Goal: Task Accomplishment & Management: Use online tool/utility

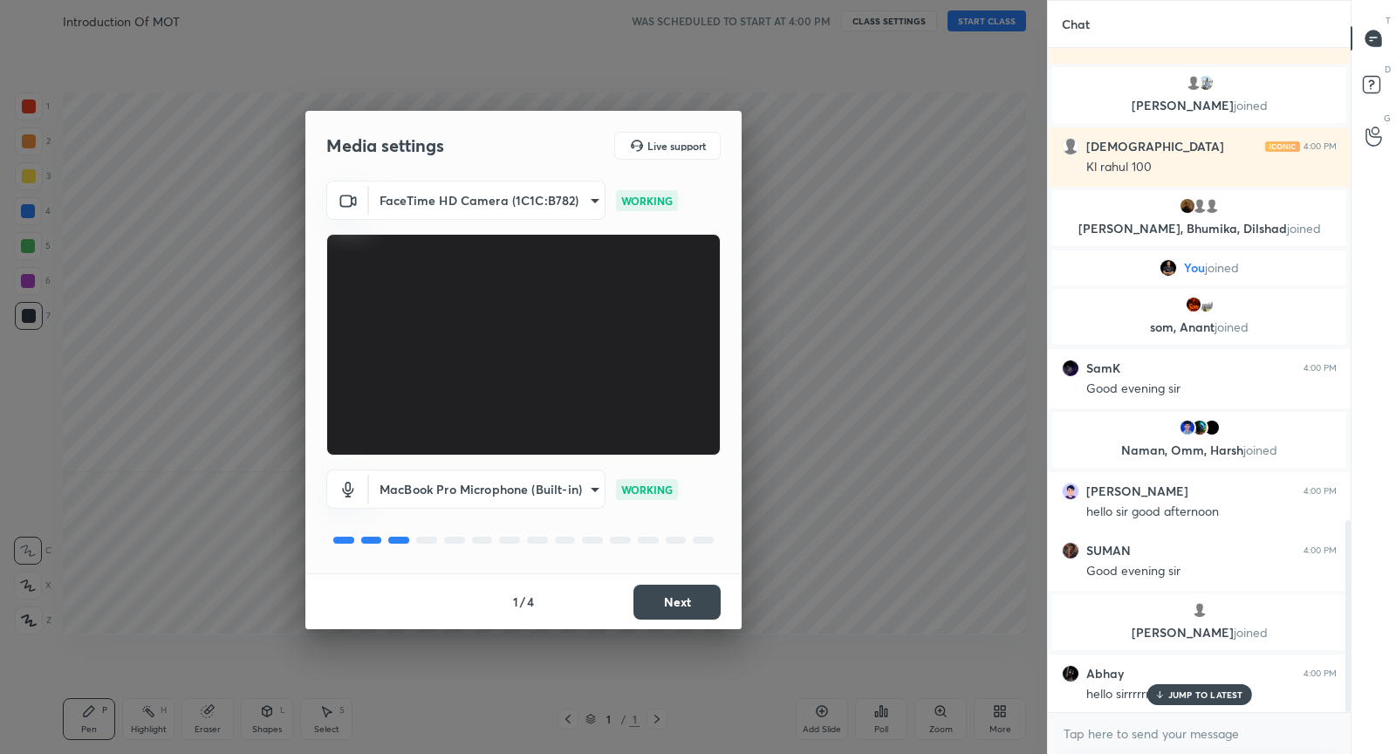
scroll to position [1637, 0]
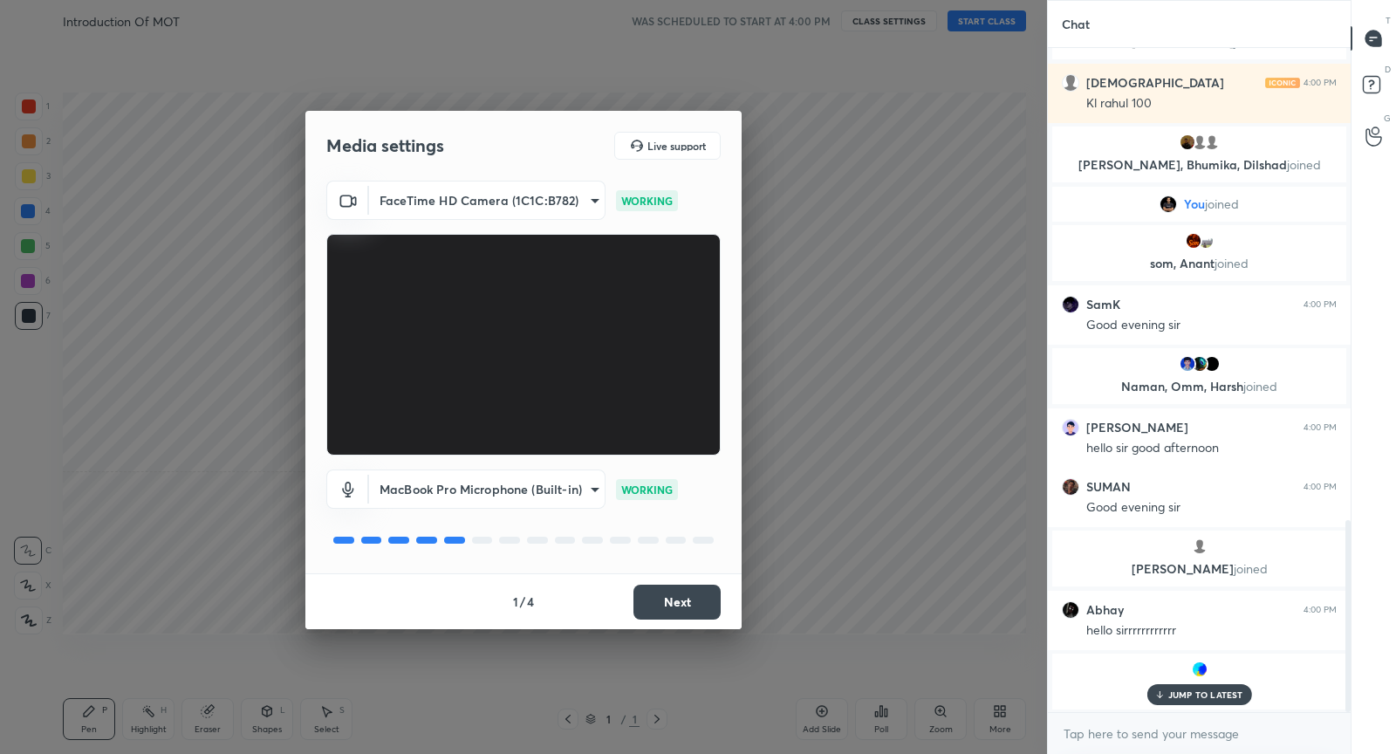
click at [704, 609] on button "Next" at bounding box center [677, 602] width 87 height 35
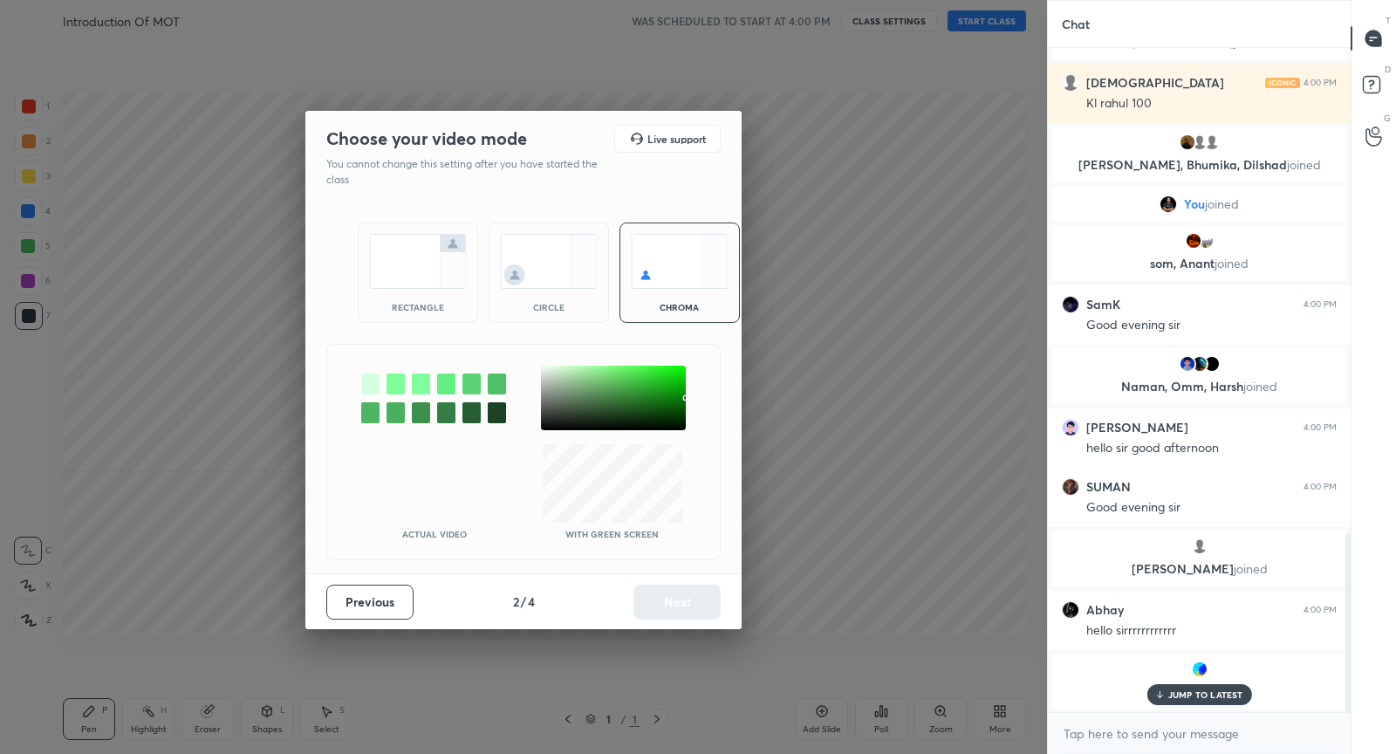
scroll to position [1819, 0]
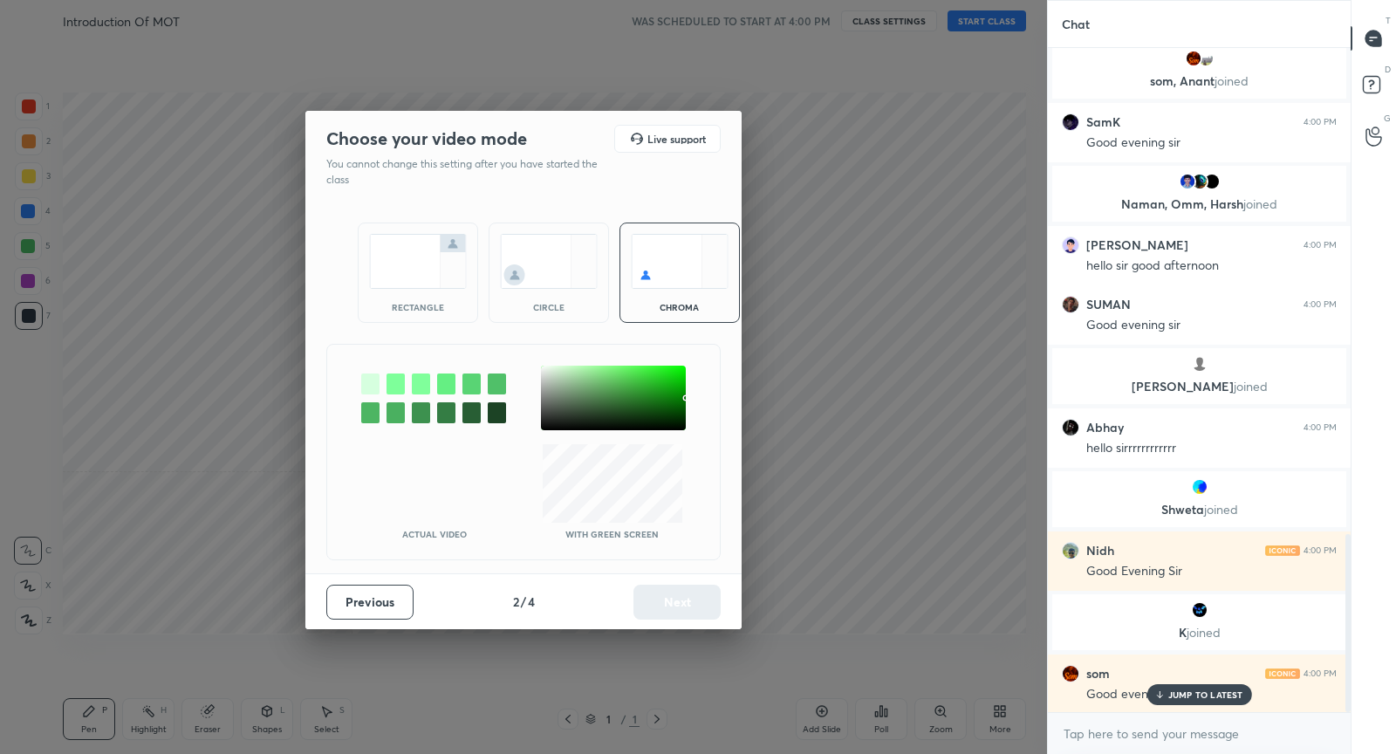
click at [410, 273] on img at bounding box center [418, 261] width 98 height 55
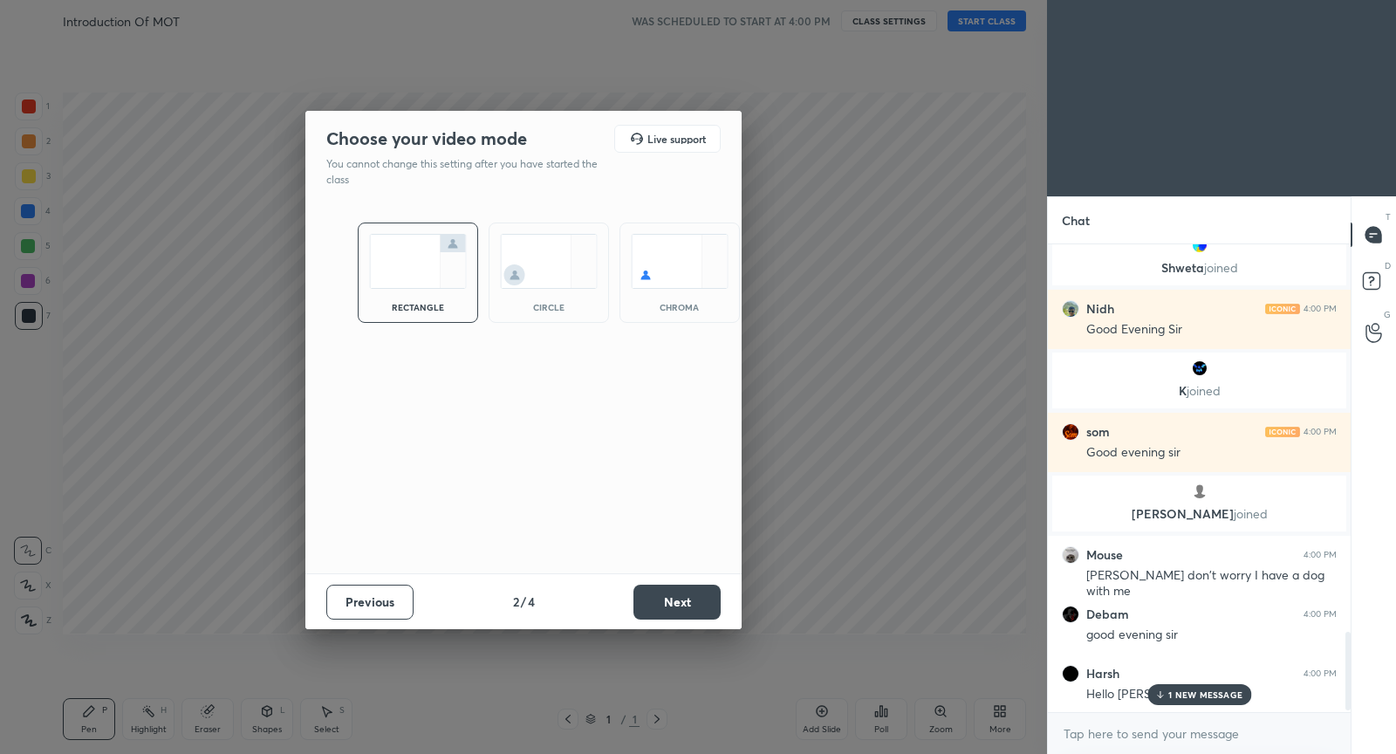
scroll to position [0, 0]
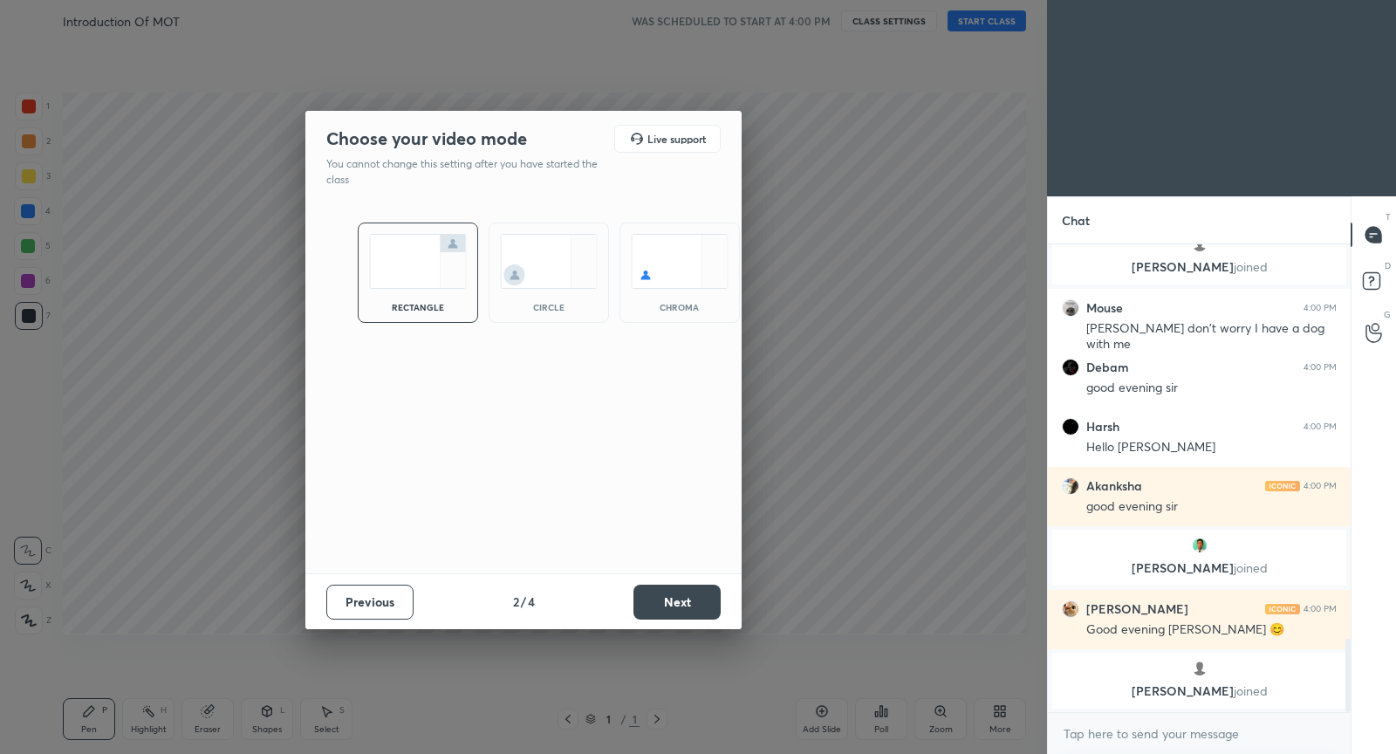
click at [894, 263] on div "Choose your video mode Live support You cannot change this setting after you ha…" at bounding box center [523, 377] width 1047 height 754
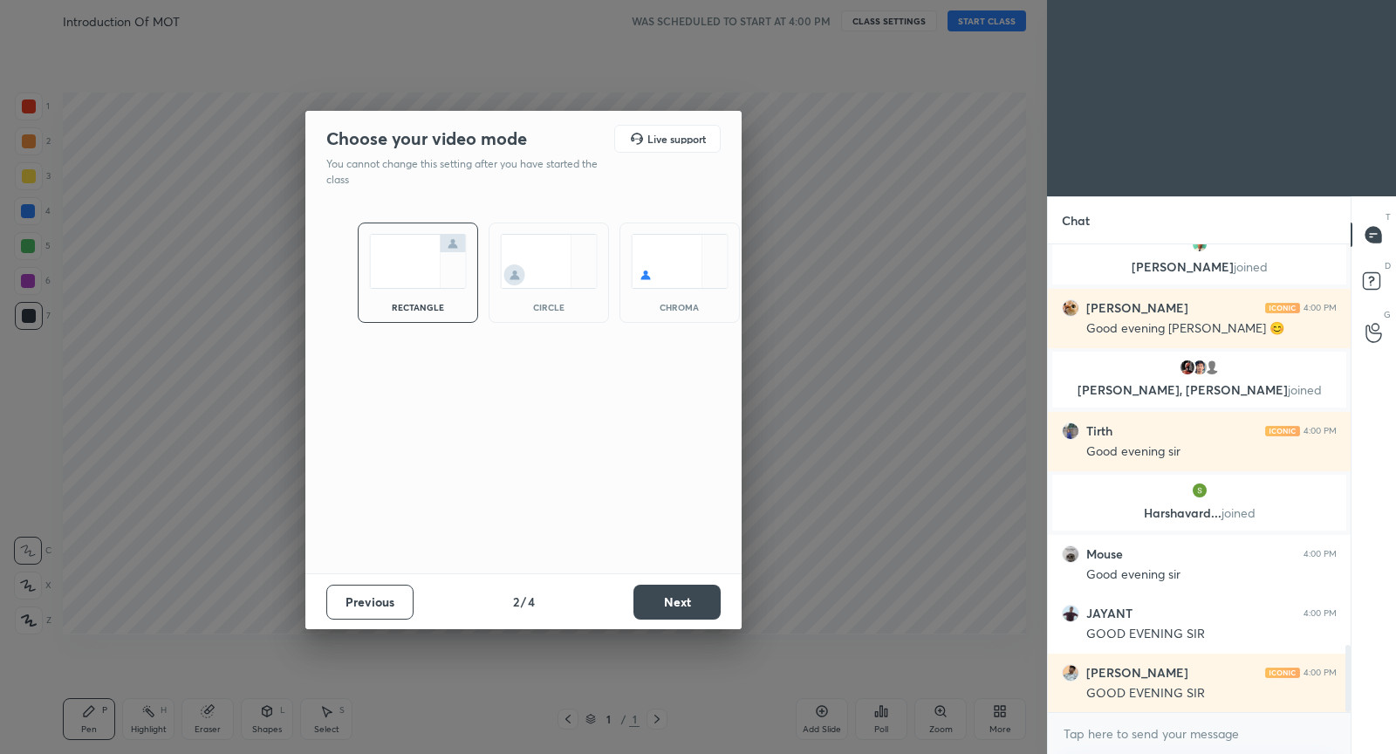
click at [678, 606] on button "Next" at bounding box center [677, 602] width 87 height 35
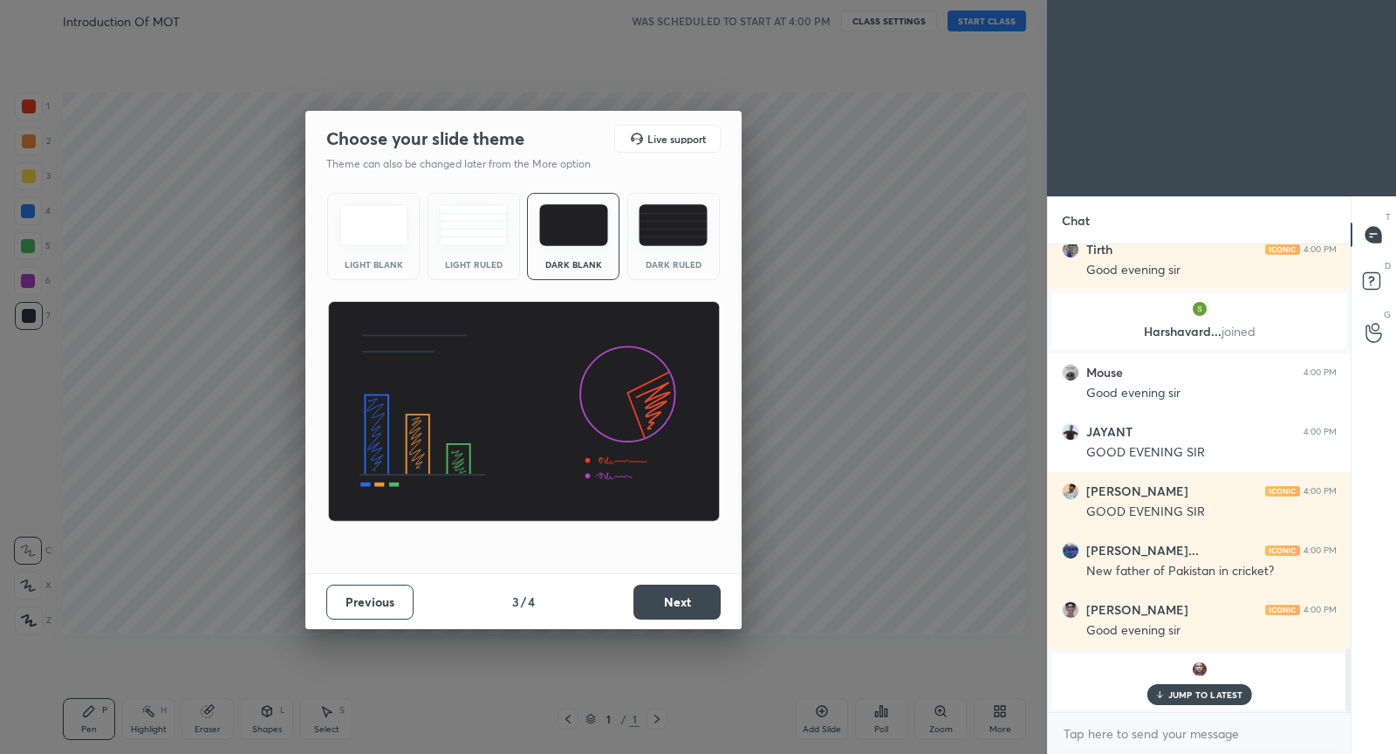
click at [678, 606] on button "Next" at bounding box center [677, 602] width 87 height 35
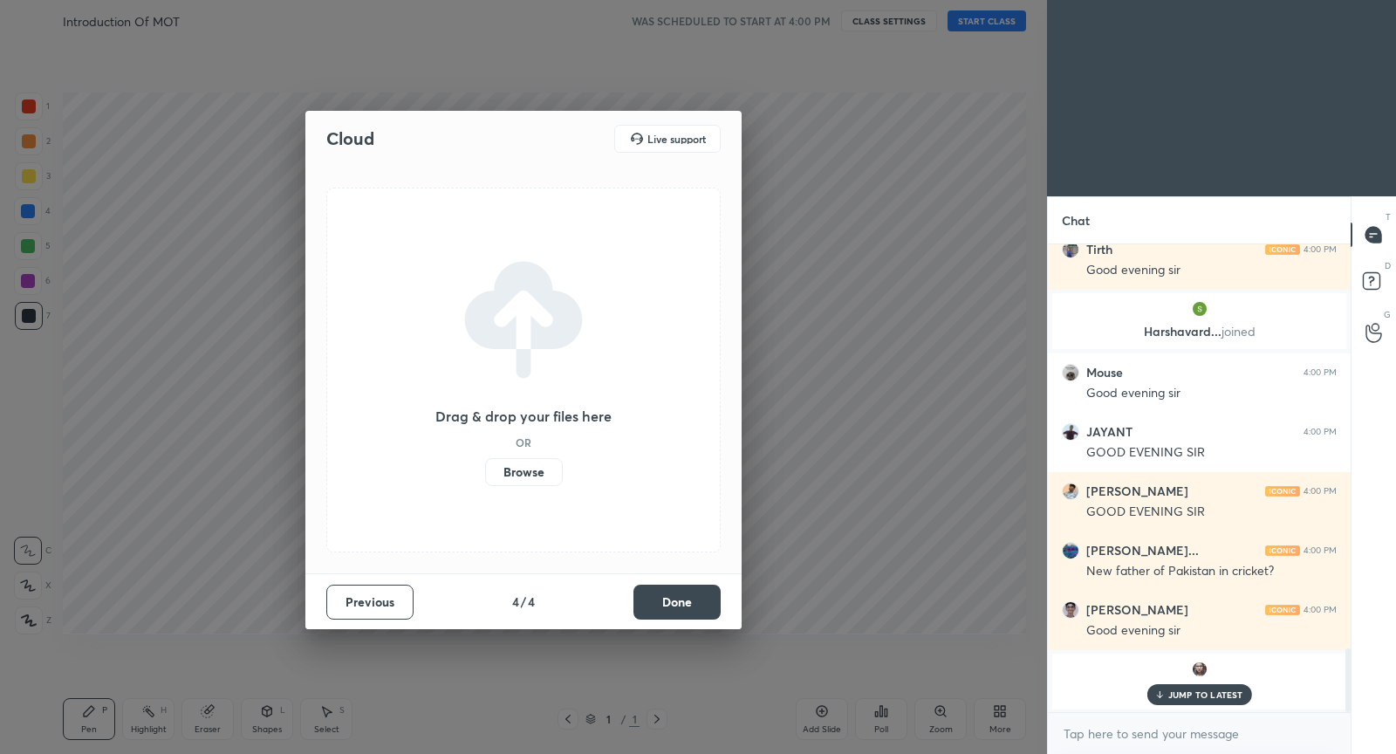
click at [678, 606] on button "Done" at bounding box center [677, 602] width 87 height 35
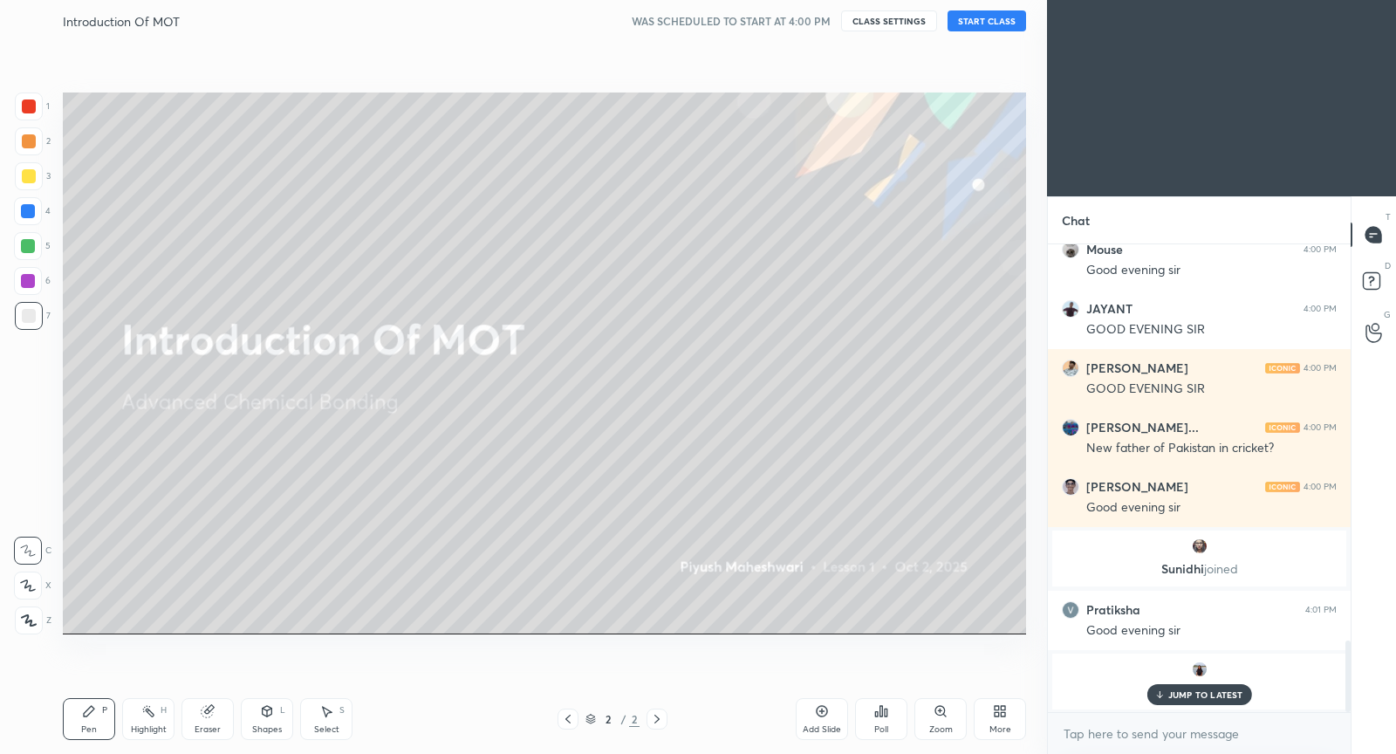
click at [975, 31] on div "Introduction Of MOT WAS SCHEDULED TO START AT 4:00 PM CLASS SETTINGS START CLASS" at bounding box center [544, 21] width 963 height 42
click at [975, 24] on button "START CLASS" at bounding box center [987, 20] width 79 height 21
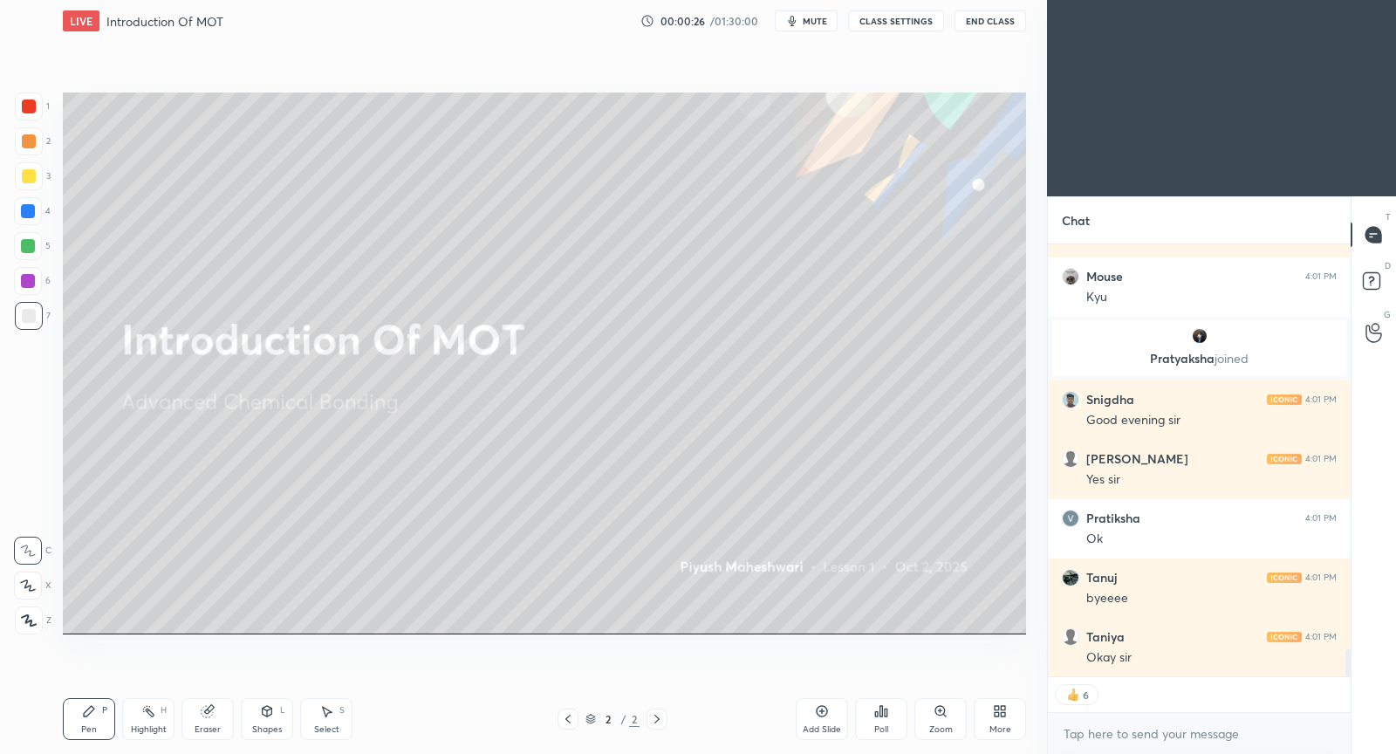
click at [975, 24] on button "End Class" at bounding box center [991, 20] width 72 height 21
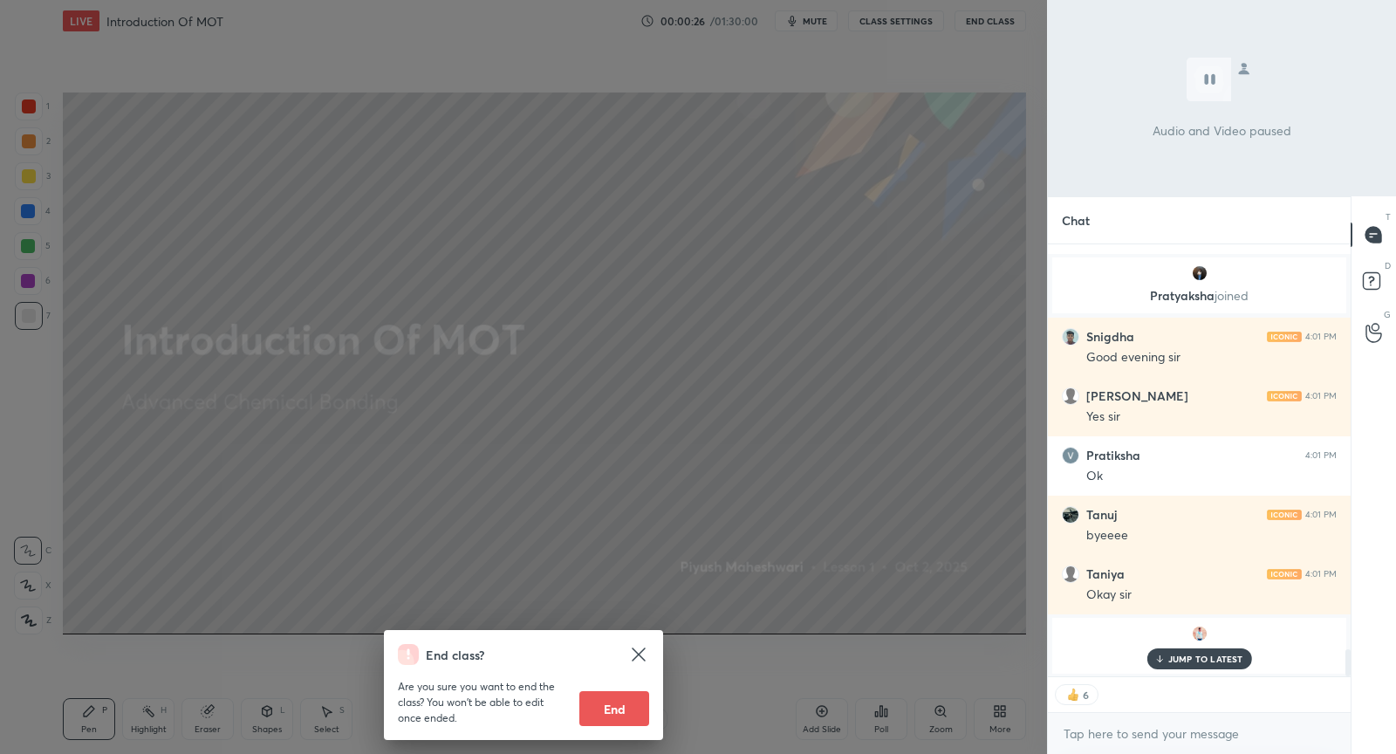
click at [975, 24] on div "End class? Are you sure you want to end the class? You won’t be able to edit on…" at bounding box center [523, 377] width 1047 height 754
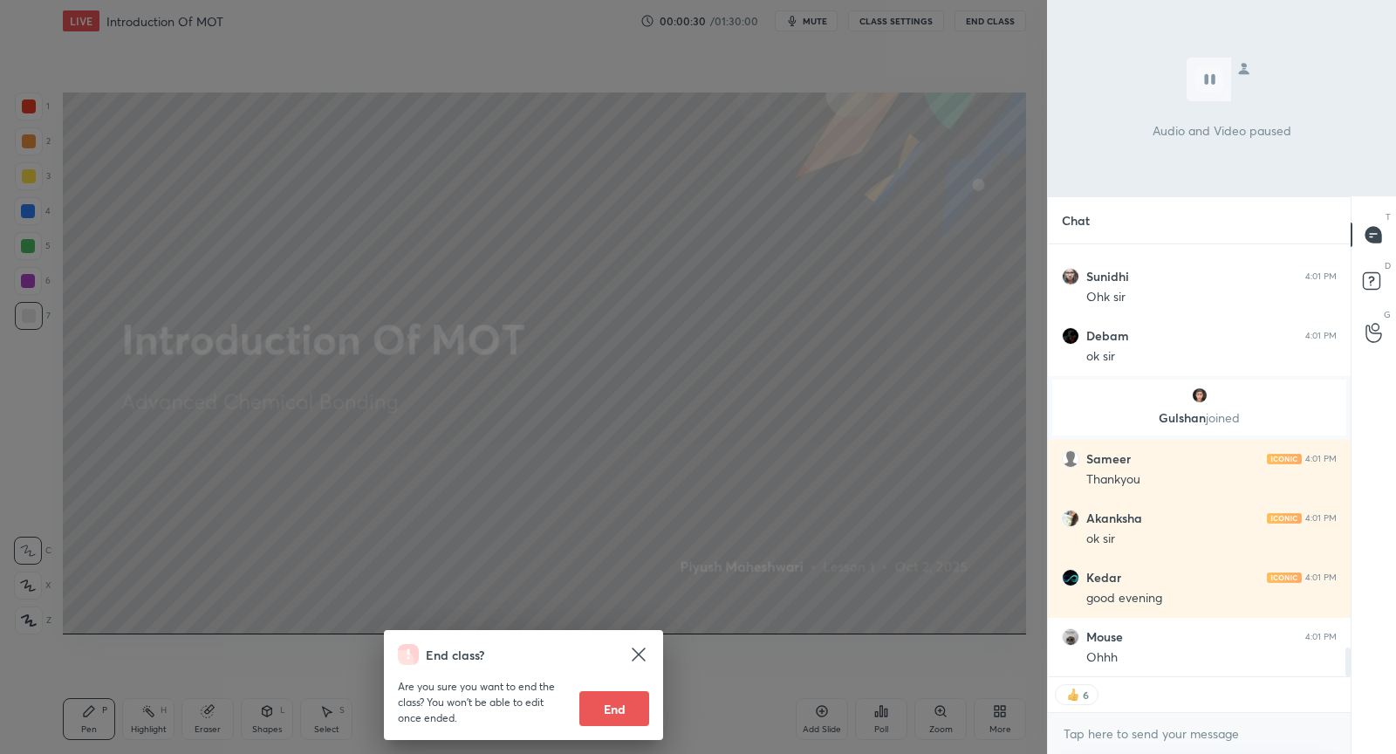
click at [638, 658] on icon at bounding box center [638, 654] width 21 height 21
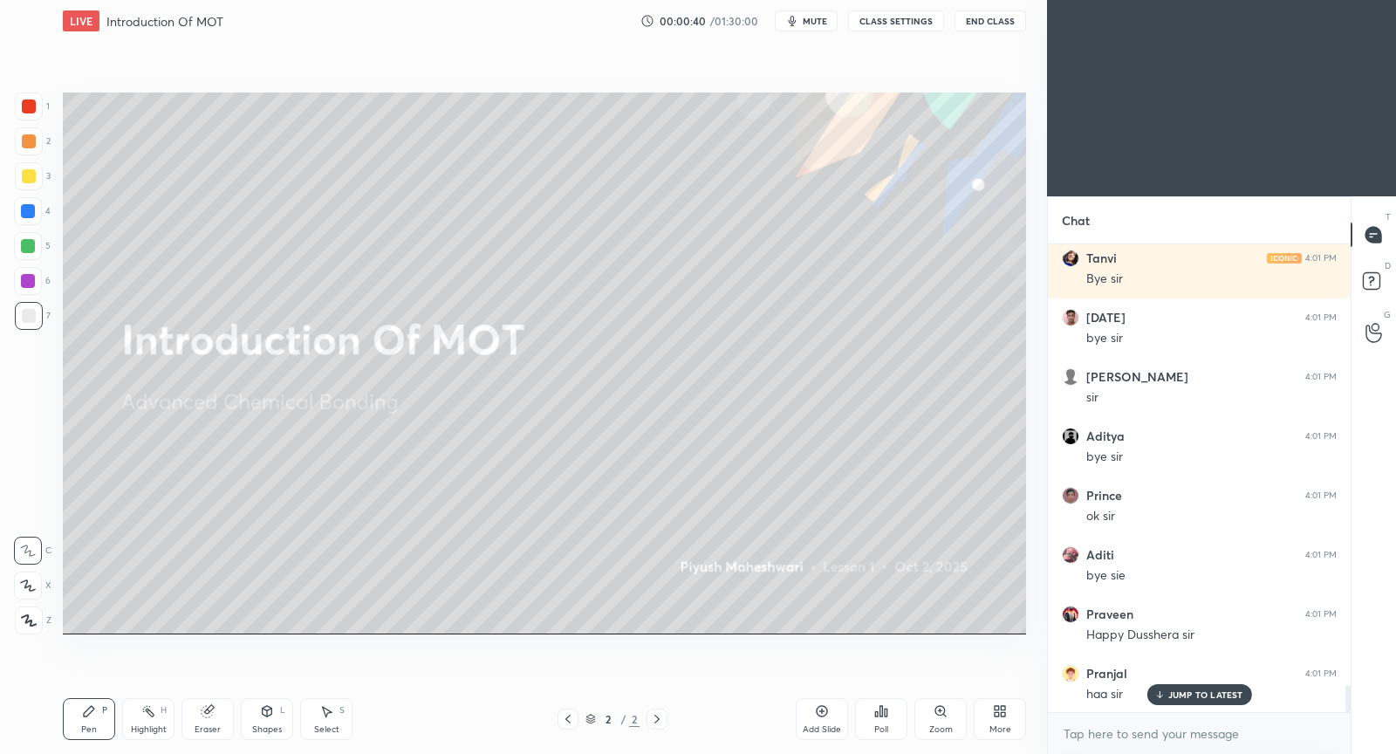
click at [980, 22] on button "End Class" at bounding box center [991, 20] width 72 height 21
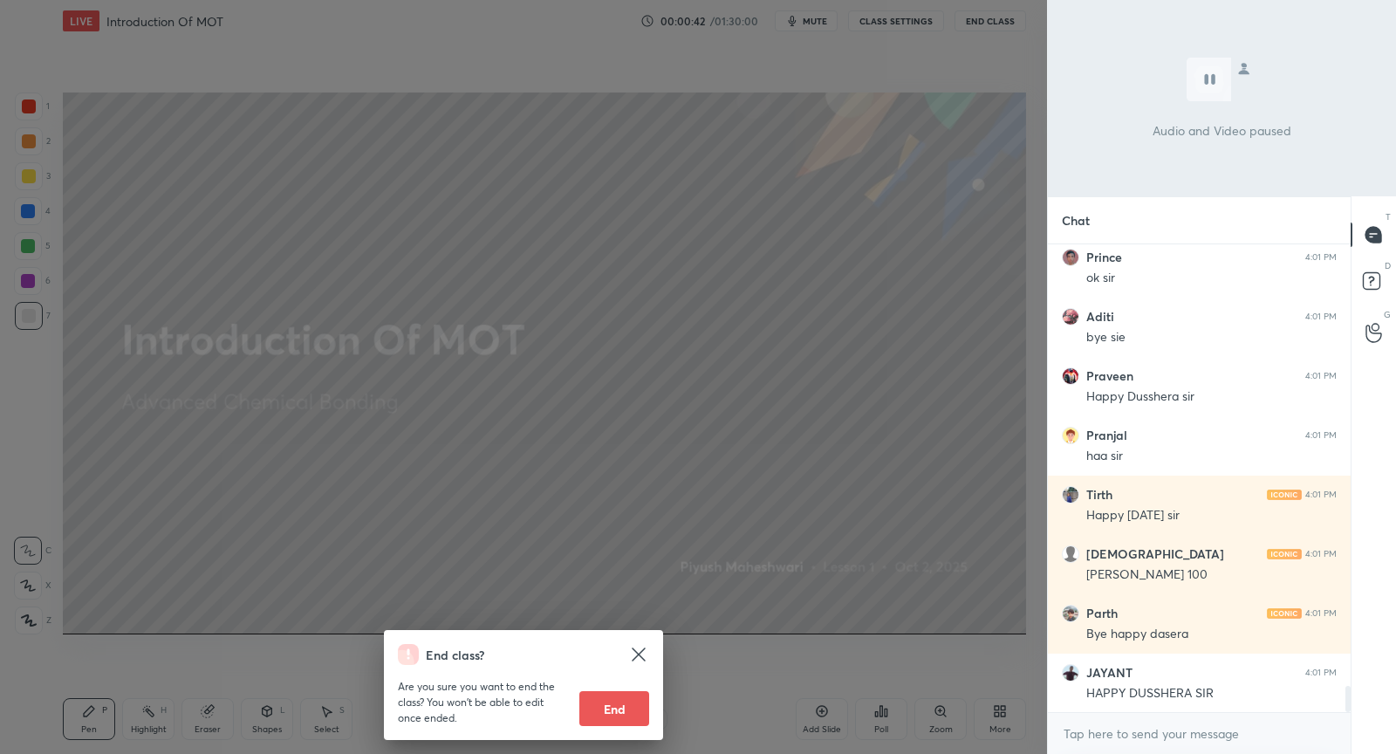
click at [610, 700] on button "End" at bounding box center [614, 708] width 70 height 35
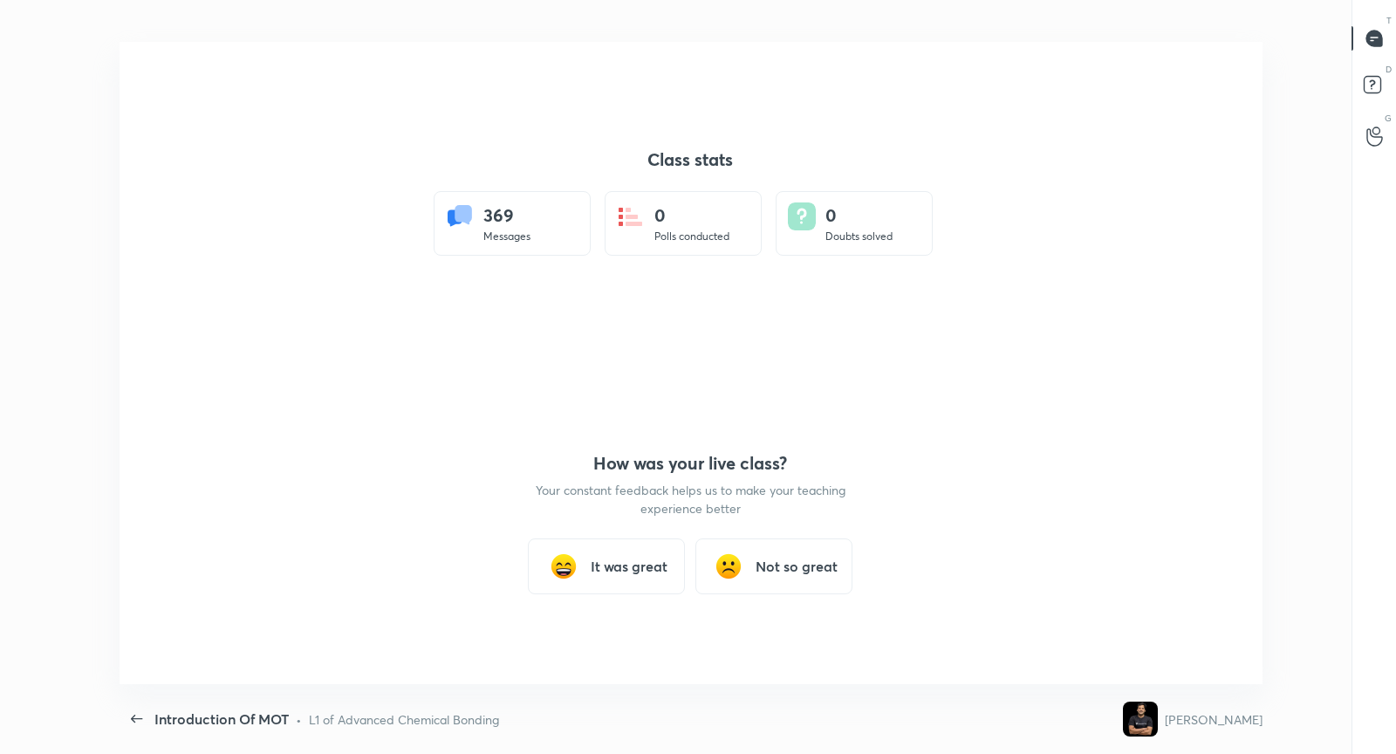
type textarea "x"
